Goal: Find specific page/section: Find specific page/section

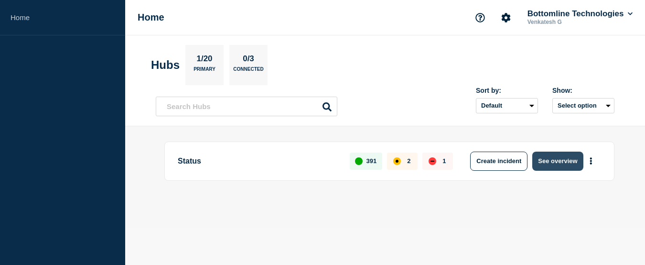
click at [554, 165] on button "See overview" at bounding box center [557, 160] width 51 height 19
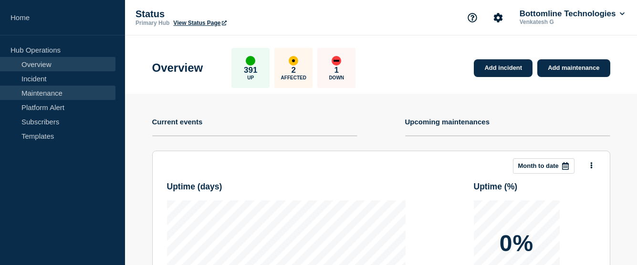
click at [53, 89] on link "Maintenance" at bounding box center [58, 92] width 116 height 14
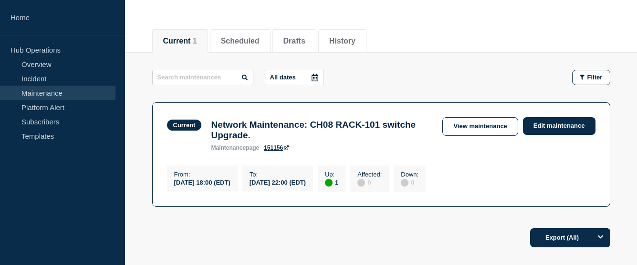
scroll to position [170, 0]
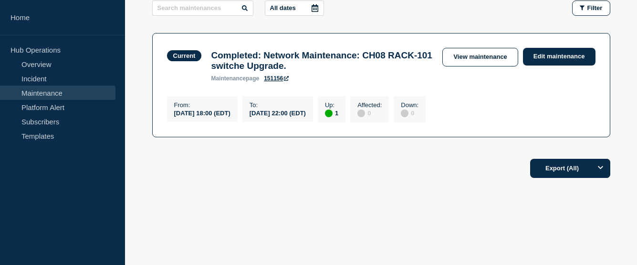
scroll to position [27, 0]
